Goal: Information Seeking & Learning: Learn about a topic

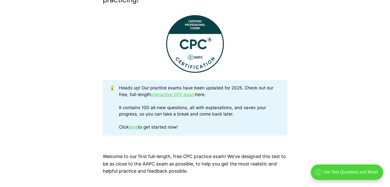
scroll to position [205, 0]
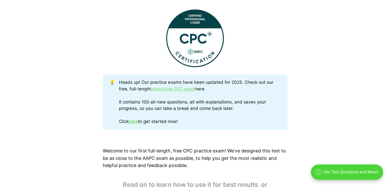
click at [177, 88] on link "interactive CPC exam" at bounding box center [173, 88] width 44 height 5
click at [136, 123] on link "here" at bounding box center [133, 121] width 9 height 5
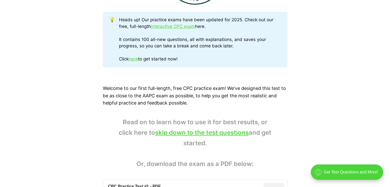
scroll to position [273, 0]
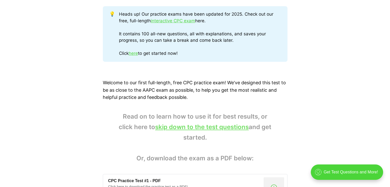
click at [198, 126] on link "skip down to the test questions" at bounding box center [202, 126] width 94 height 7
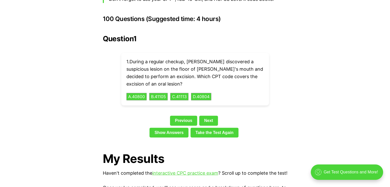
scroll to position [1140, 0]
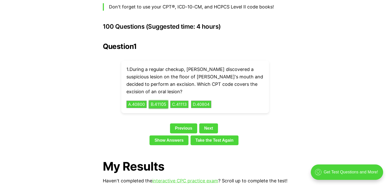
click at [158, 100] on button "B . 41105" at bounding box center [158, 104] width 19 height 8
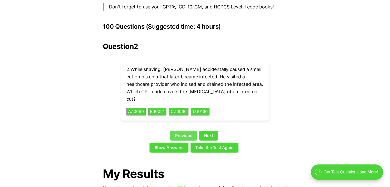
click at [187, 131] on link "Previous" at bounding box center [183, 136] width 27 height 10
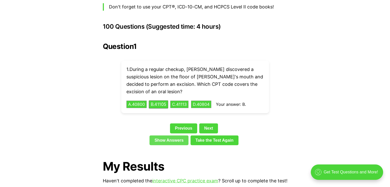
click at [185, 136] on link "Show Answers" at bounding box center [168, 141] width 39 height 10
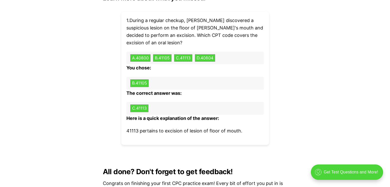
scroll to position [1578, 0]
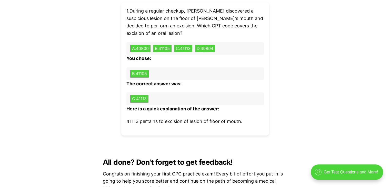
scroll to position [1174, 0]
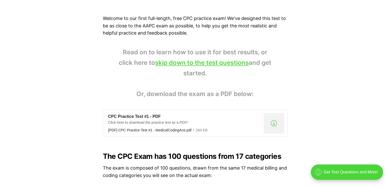
scroll to position [376, 0]
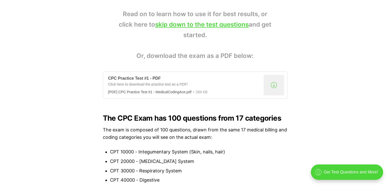
click at [273, 87] on div ".a{fill:none;stroke:currentColor;stroke-linecap:round;stroke-linejoin:round;str…" at bounding box center [273, 85] width 20 height 20
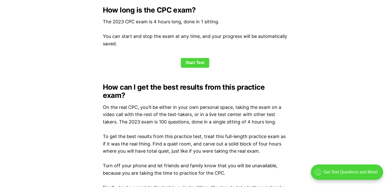
scroll to position [717, 0]
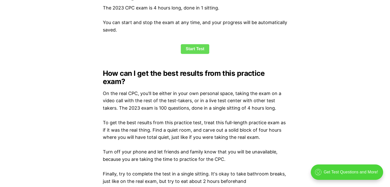
click at [194, 48] on link "Start Test" at bounding box center [195, 49] width 28 height 10
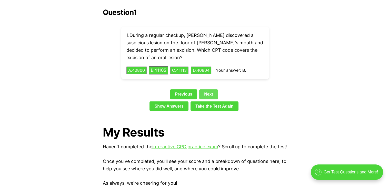
click at [210, 89] on link "Next" at bounding box center [208, 94] width 19 height 10
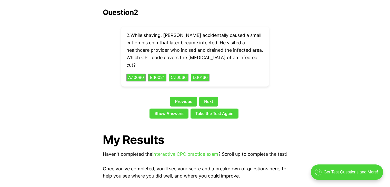
scroll to position [1140, 0]
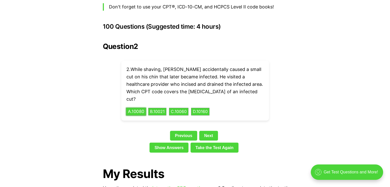
click at [137, 108] on button "A . 10080" at bounding box center [136, 112] width 20 height 8
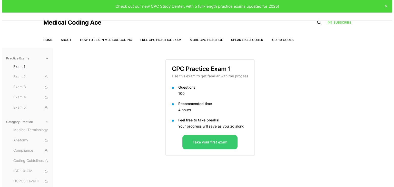
scroll to position [34, 0]
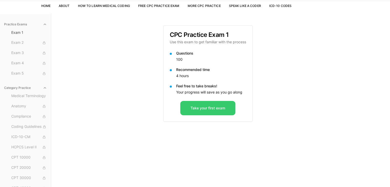
click at [198, 107] on button "Take your first exam" at bounding box center [207, 108] width 55 height 14
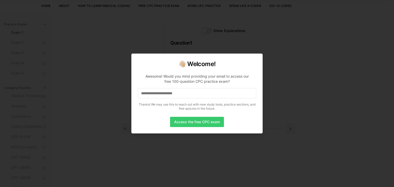
click at [201, 124] on button "Access the free CPC exam" at bounding box center [197, 122] width 54 height 10
click at [166, 94] on input at bounding box center [197, 93] width 118 height 10
click at [159, 97] on input "*" at bounding box center [197, 93] width 118 height 10
click at [157, 96] on input "**" at bounding box center [197, 93] width 118 height 10
click at [190, 123] on button "Access the free CPC exam" at bounding box center [197, 122] width 54 height 10
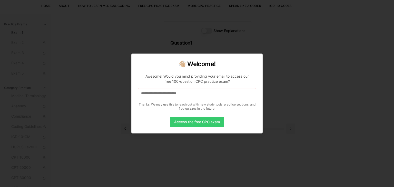
click at [210, 125] on button "Access the free CPC exam" at bounding box center [197, 122] width 54 height 10
click at [189, 125] on button "Access the free CPC exam" at bounding box center [197, 122] width 54 height 10
click at [190, 136] on div at bounding box center [197, 93] width 394 height 187
click at [269, 130] on div at bounding box center [197, 93] width 394 height 187
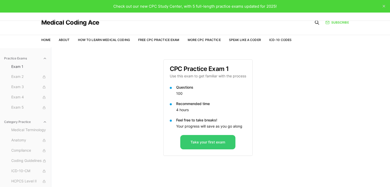
click at [200, 143] on button "Take your first exam" at bounding box center [207, 142] width 55 height 14
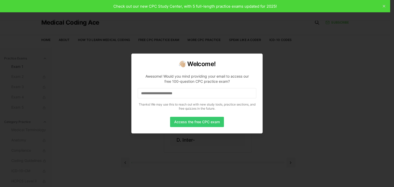
click at [193, 123] on button "Access the free CPC exam" at bounding box center [197, 122] width 54 height 10
click at [170, 90] on input at bounding box center [197, 93] width 118 height 10
click at [190, 125] on button "Access the free CPC exam" at bounding box center [197, 122] width 54 height 10
click at [205, 92] on input "**********" at bounding box center [197, 93] width 118 height 10
click at [246, 80] on div "Awesome! Would you mind providing your email to access our free 100-question CP…" at bounding box center [197, 79] width 110 height 10
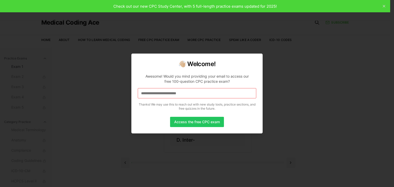
click at [302, 110] on div at bounding box center [197, 93] width 394 height 187
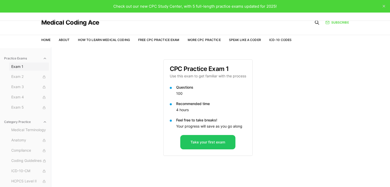
click at [40, 66] on span "Exam 1" at bounding box center [29, 66] width 36 height 5
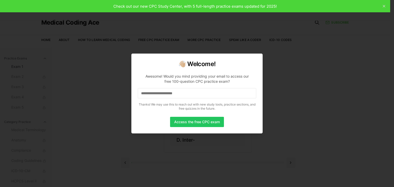
click at [90, 73] on div at bounding box center [197, 93] width 394 height 187
